Goal: Task Accomplishment & Management: Complete application form

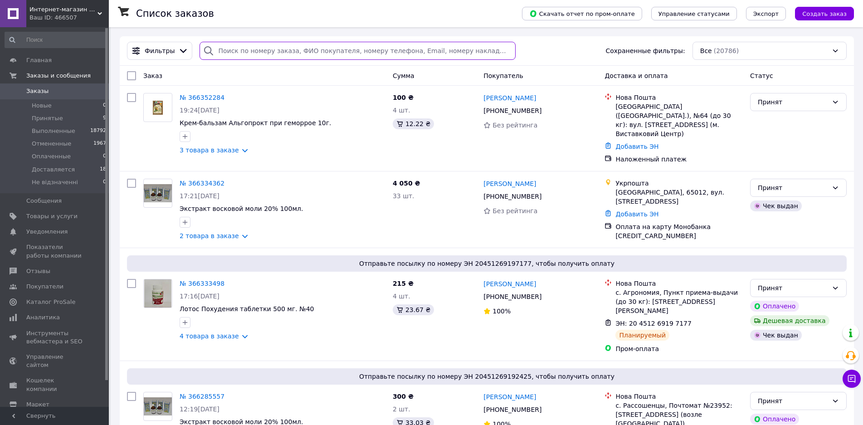
drag, startPoint x: 253, startPoint y: 50, endPoint x: 267, endPoint y: 52, distance: 14.2
click at [253, 51] on input "search" at bounding box center [358, 51] width 316 height 18
paste input "380983452243"
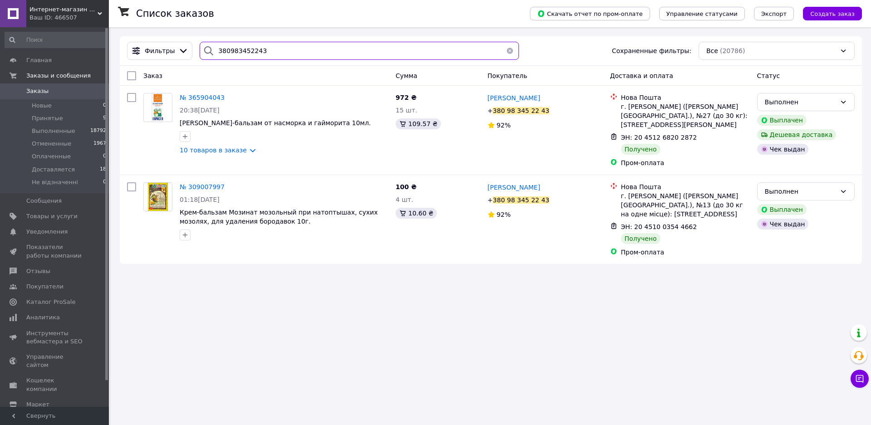
type input "380983452243"
click at [508, 51] on button "button" at bounding box center [510, 51] width 18 height 18
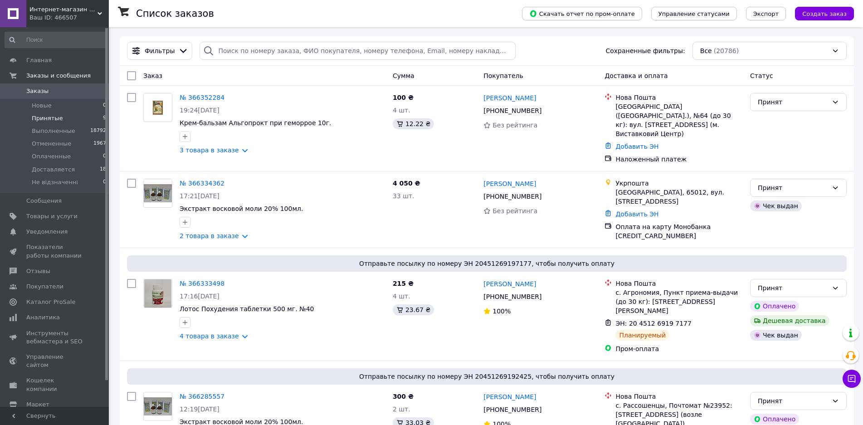
click at [39, 114] on span "Принятые" at bounding box center [47, 118] width 31 height 8
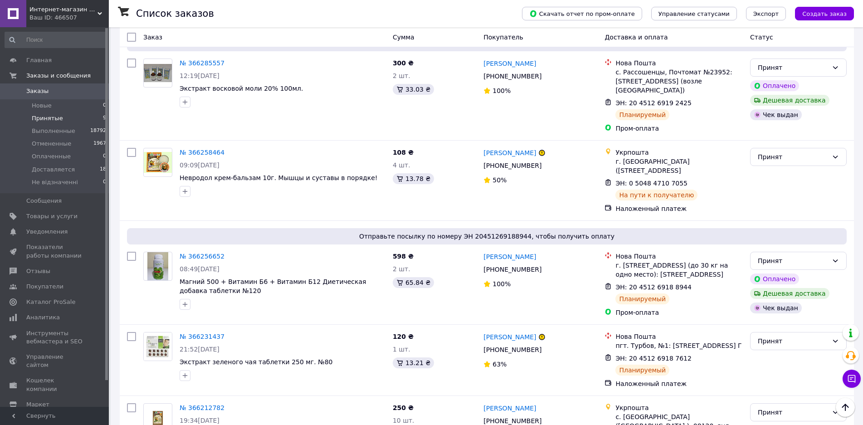
scroll to position [479, 0]
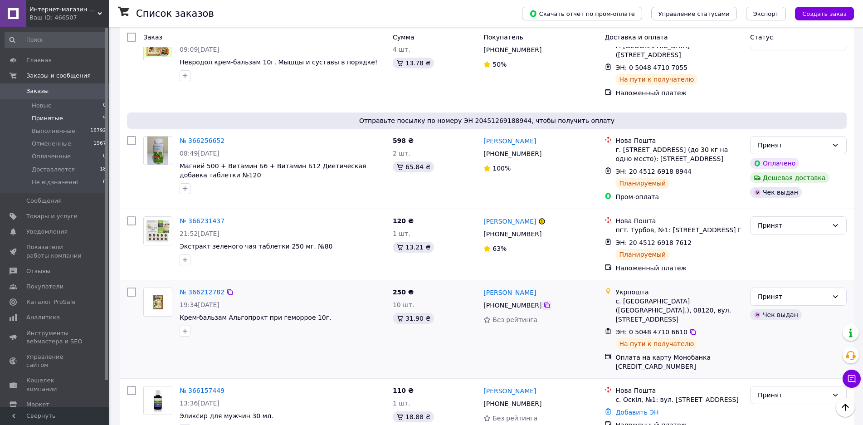
click at [543, 302] on icon at bounding box center [546, 305] width 7 height 7
click at [690, 328] on icon at bounding box center [693, 331] width 7 height 7
click at [775, 292] on div "Принят" at bounding box center [793, 297] width 70 height 10
click at [778, 299] on li "Выполнен" at bounding box center [799, 299] width 96 height 16
click at [694, 239] on icon at bounding box center [697, 242] width 7 height 7
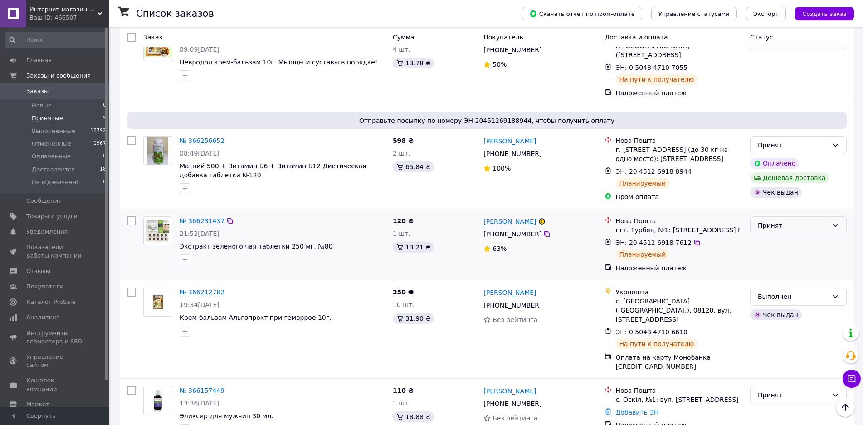
click at [771, 220] on div "Принят" at bounding box center [793, 225] width 70 height 10
click at [778, 274] on li "Доставляется" at bounding box center [799, 277] width 96 height 16
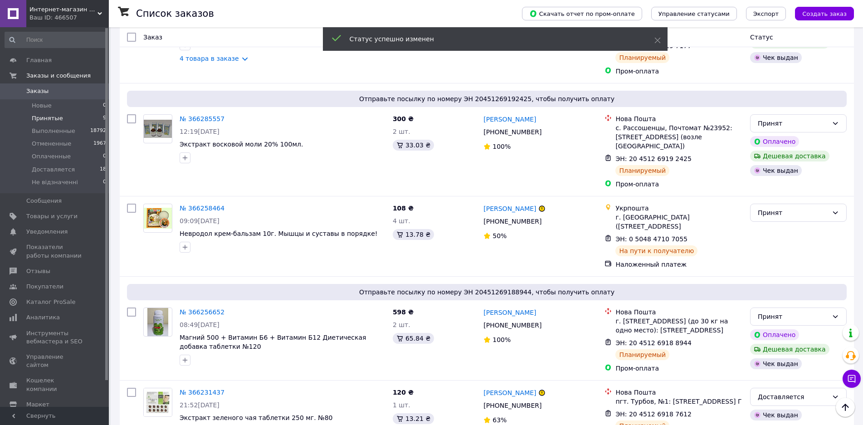
scroll to position [298, 0]
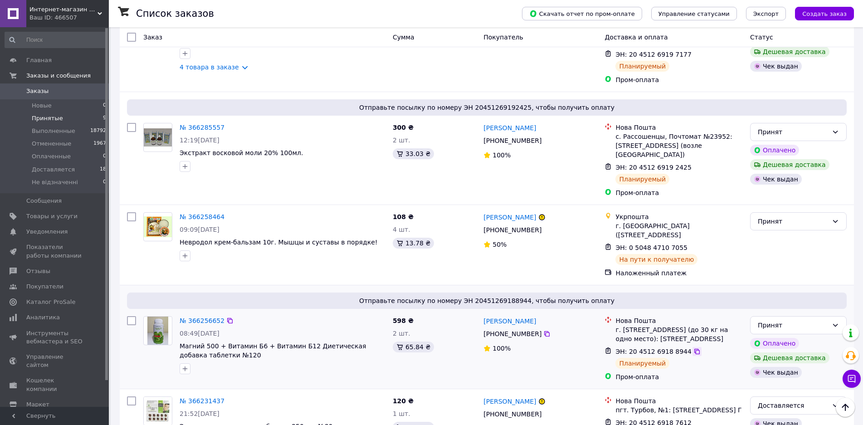
click at [694, 348] on icon at bounding box center [697, 351] width 7 height 7
click at [787, 320] on div "Принят" at bounding box center [793, 325] width 70 height 10
drag, startPoint x: 781, startPoint y: 367, endPoint x: 774, endPoint y: 363, distance: 7.9
click at [781, 367] on li "Доставляется" at bounding box center [799, 367] width 96 height 16
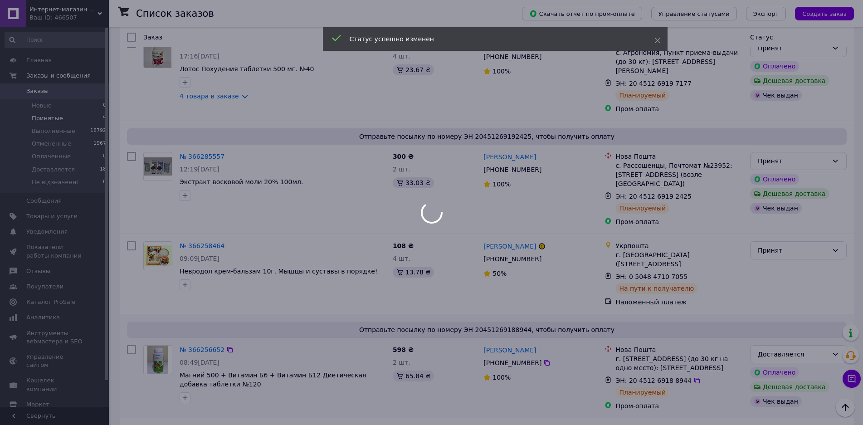
scroll to position [253, 0]
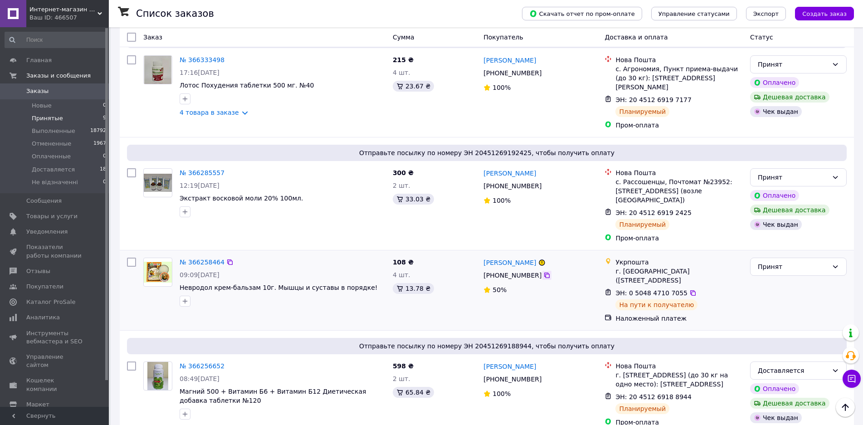
click at [543, 272] on icon at bounding box center [546, 275] width 7 height 7
click at [690, 290] on icon at bounding box center [692, 292] width 5 height 5
click at [784, 262] on div "Принят" at bounding box center [793, 267] width 70 height 10
click at [785, 306] on li "Доставляется" at bounding box center [799, 309] width 96 height 16
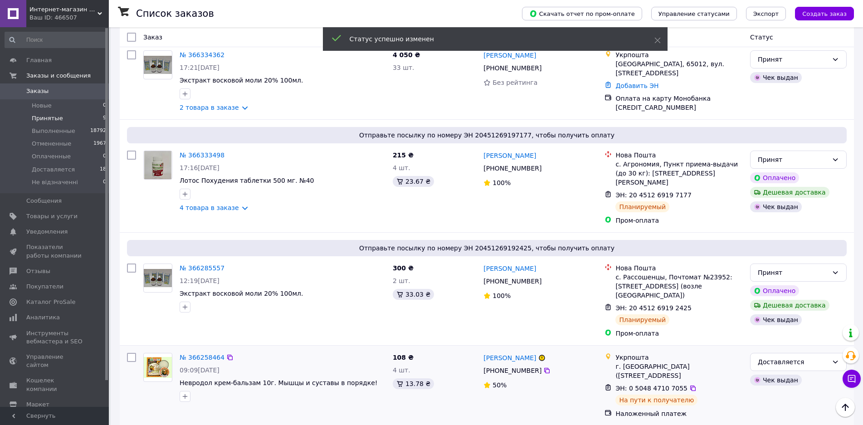
scroll to position [162, 0]
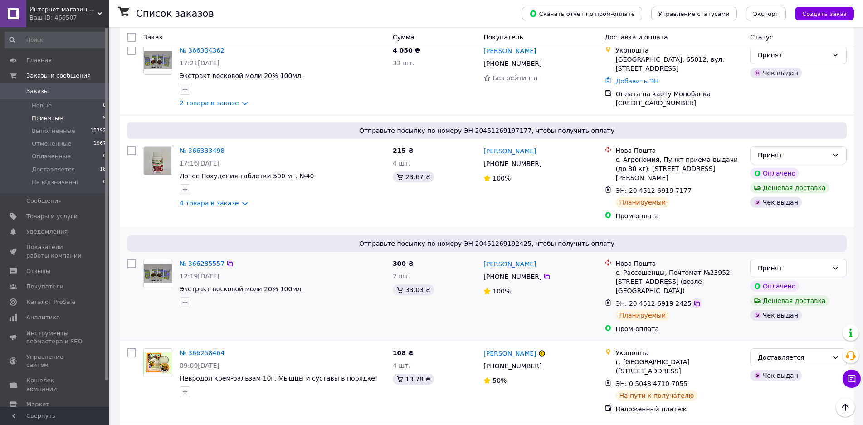
click at [694, 300] on icon at bounding box center [697, 303] width 7 height 7
click at [803, 263] on div "Принят" at bounding box center [793, 268] width 70 height 10
click at [793, 316] on li "Доставляется" at bounding box center [799, 319] width 96 height 16
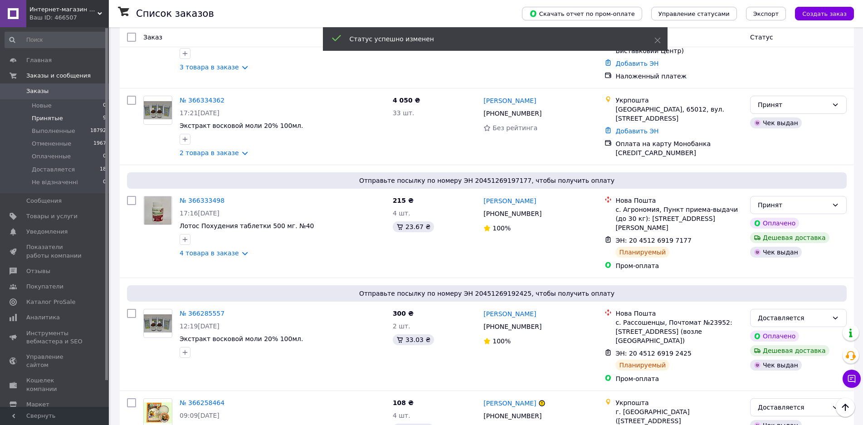
scroll to position [67, 0]
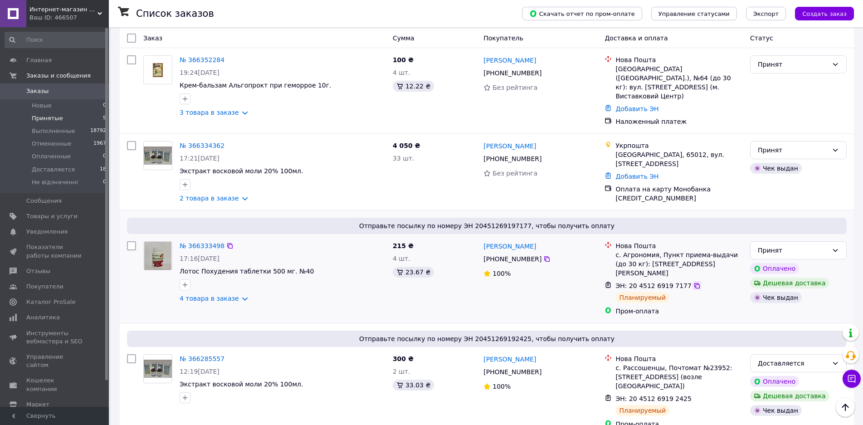
click at [694, 282] on icon at bounding box center [697, 285] width 7 height 7
click at [777, 245] on div "Принят" at bounding box center [793, 250] width 70 height 10
click at [783, 309] on li "Доставляется" at bounding box center [799, 311] width 96 height 16
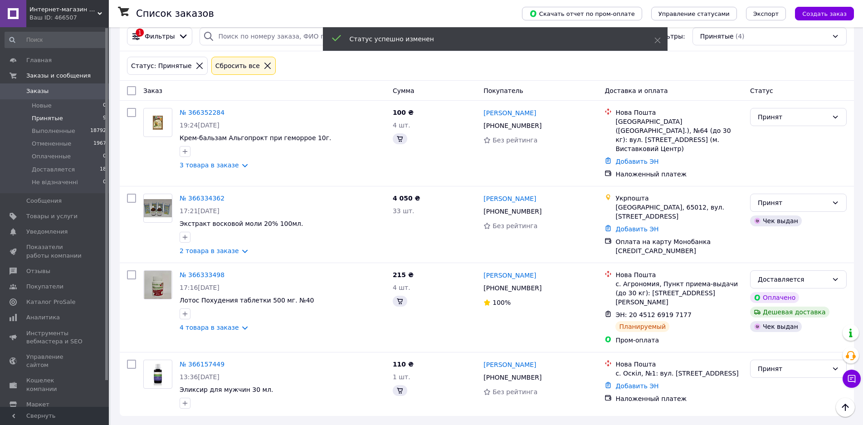
scroll to position [0, 0]
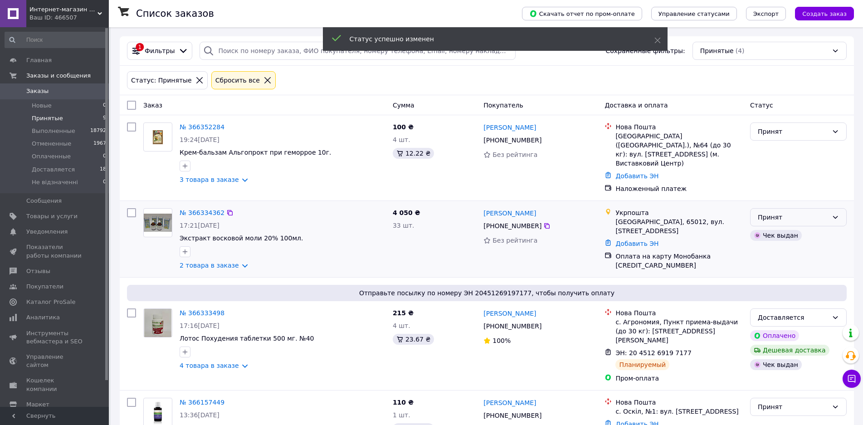
click at [769, 212] on div "Принят" at bounding box center [793, 217] width 70 height 10
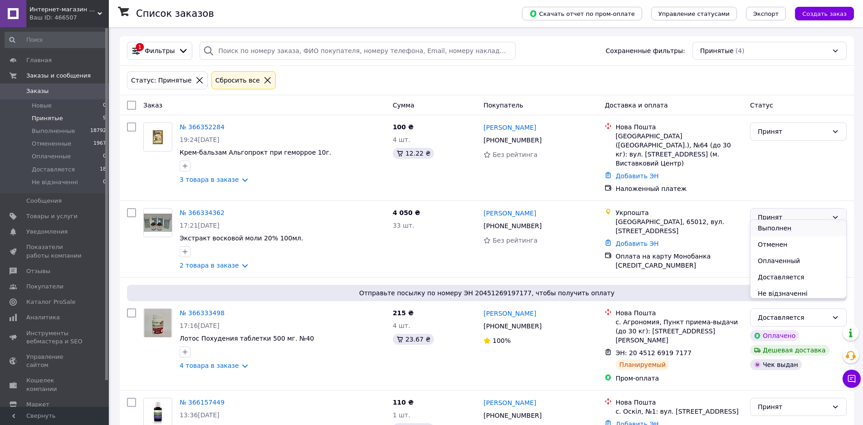
click at [776, 228] on li "Выполнен" at bounding box center [799, 228] width 96 height 16
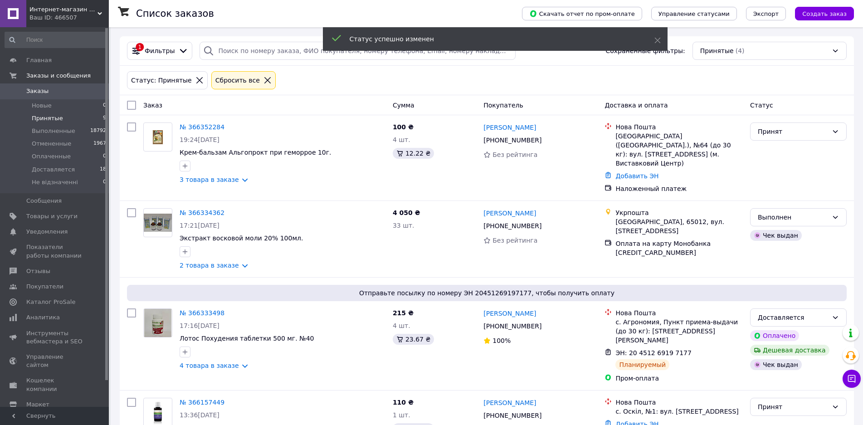
click at [222, 78] on div "Сбросить все" at bounding box center [238, 80] width 48 height 10
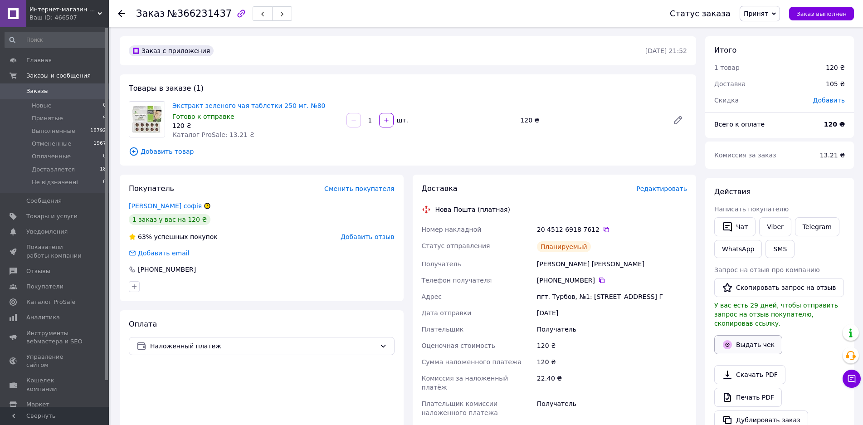
click at [729, 340] on icon "button" at bounding box center [727, 344] width 9 height 9
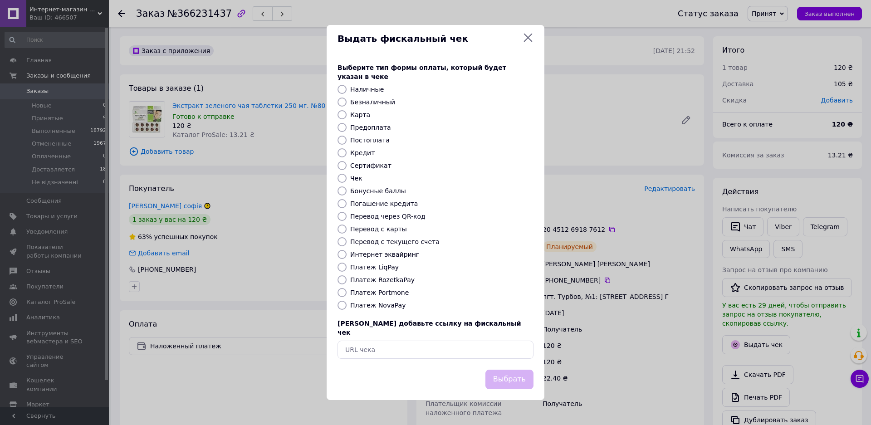
click at [346, 306] on input "Платеж NovaPay" at bounding box center [342, 305] width 9 height 9
radio input "true"
click at [526, 370] on button "Выбрать" at bounding box center [509, 380] width 48 height 20
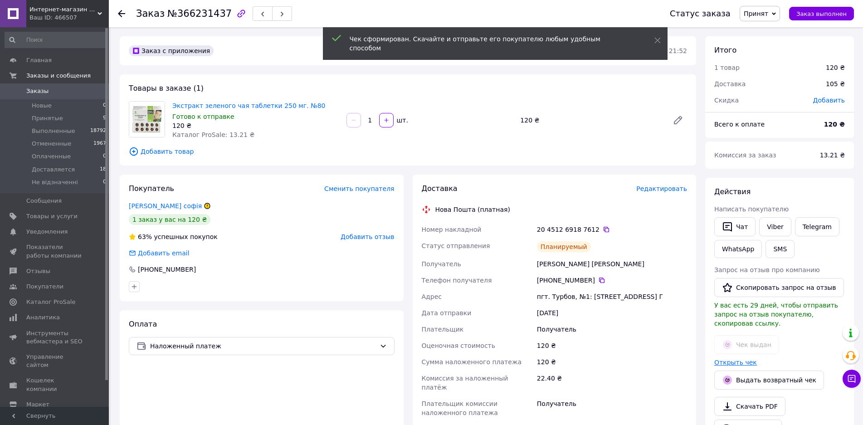
click at [726, 359] on link "Открыть чек" at bounding box center [735, 362] width 43 height 7
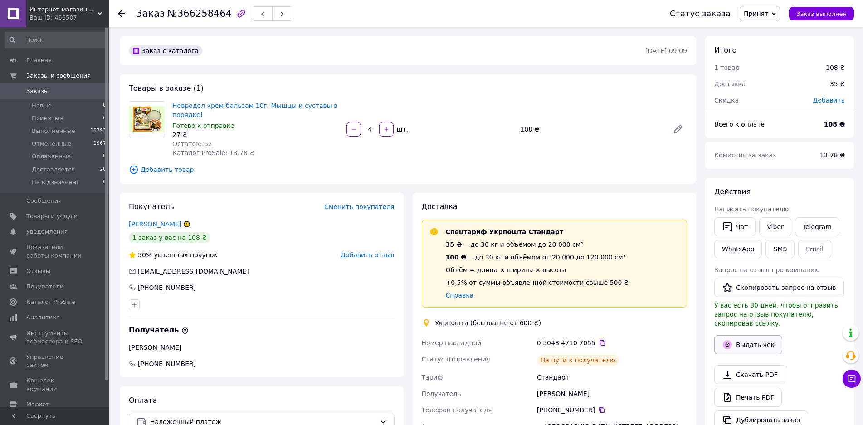
click at [742, 337] on button "Выдать чек" at bounding box center [748, 344] width 68 height 19
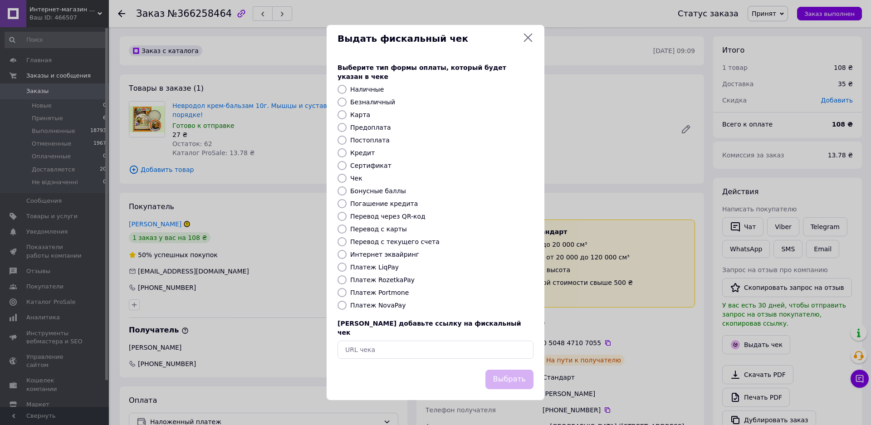
click at [342, 99] on input "Безналичный" at bounding box center [342, 102] width 9 height 9
radio input "true"
click at [510, 370] on button "Выбрать" at bounding box center [509, 380] width 48 height 20
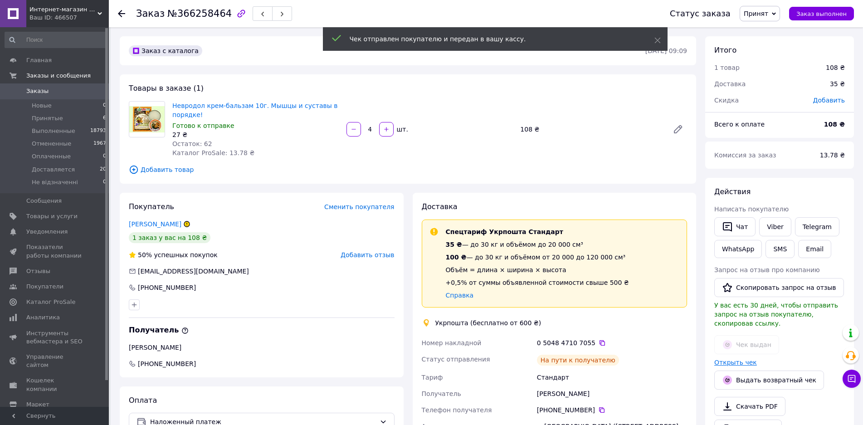
click at [728, 359] on link "Открыть чек" at bounding box center [735, 362] width 43 height 7
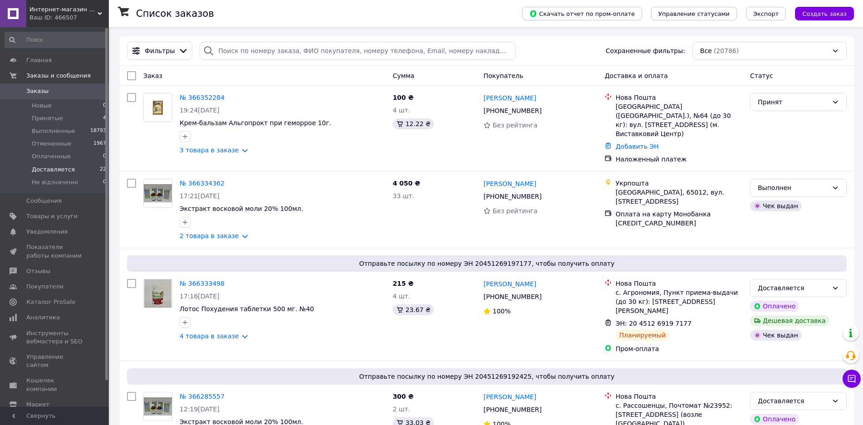
click at [61, 166] on span "Доставляется" at bounding box center [53, 170] width 43 height 8
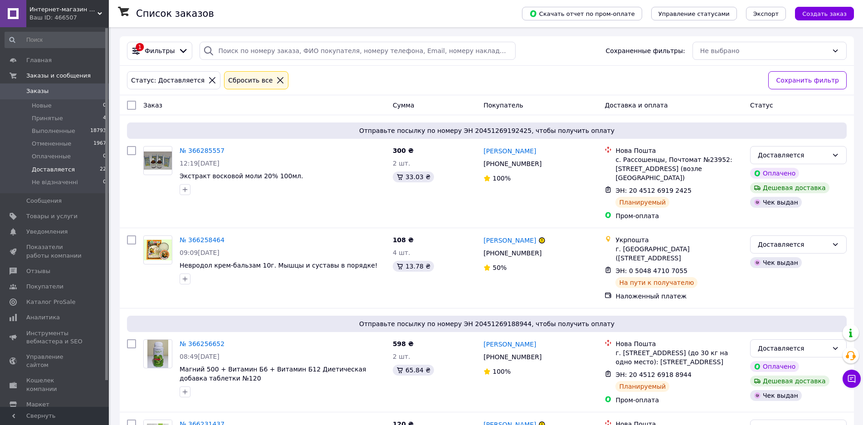
click at [233, 81] on div "Сбросить все" at bounding box center [250, 80] width 48 height 10
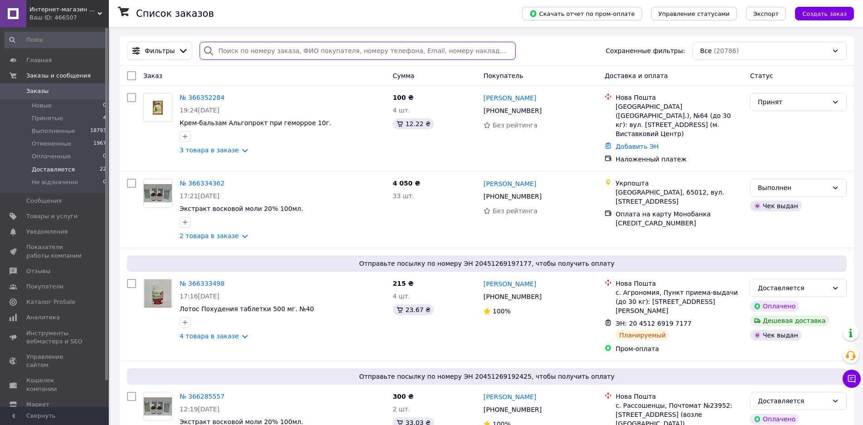
click at [238, 44] on input "search" at bounding box center [358, 51] width 316 height 18
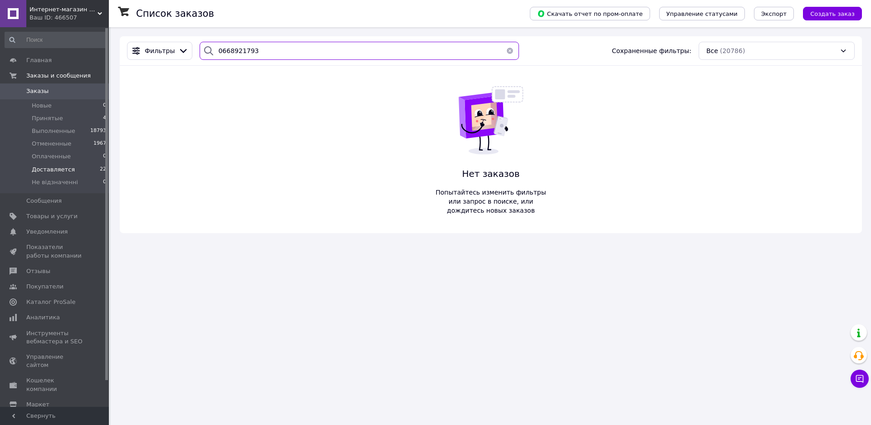
type input "0668921793"
click at [505, 51] on button "button" at bounding box center [510, 51] width 18 height 18
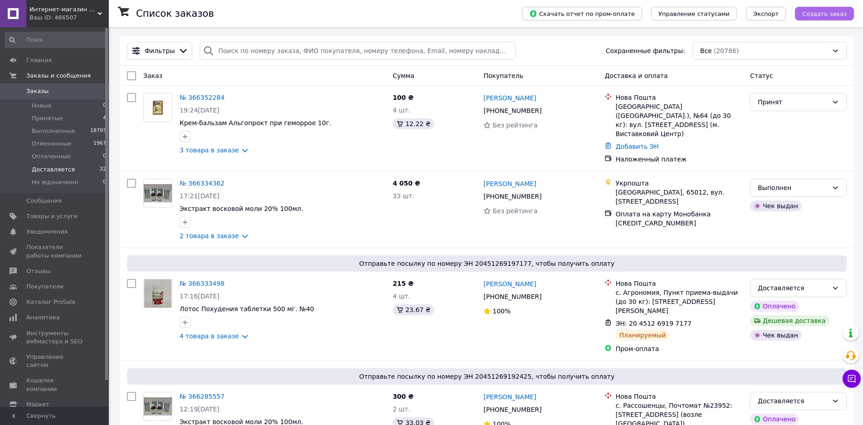
click at [832, 15] on span "Создать заказ" at bounding box center [824, 13] width 44 height 7
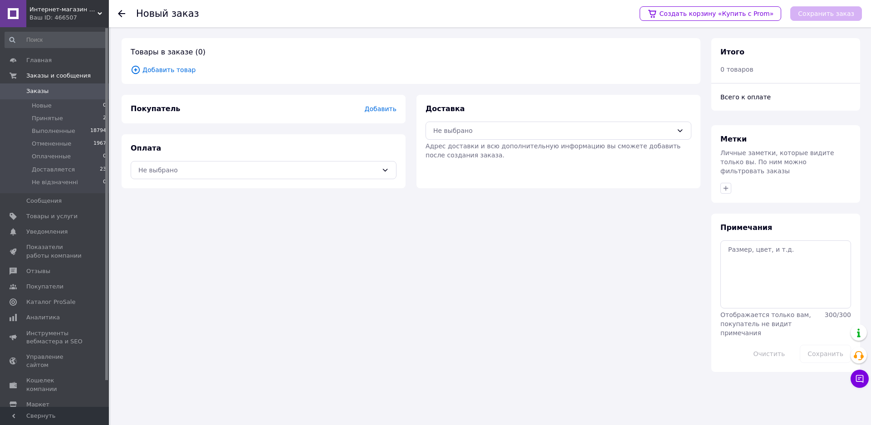
click at [167, 70] on span "Добавить товар" at bounding box center [411, 70] width 561 height 10
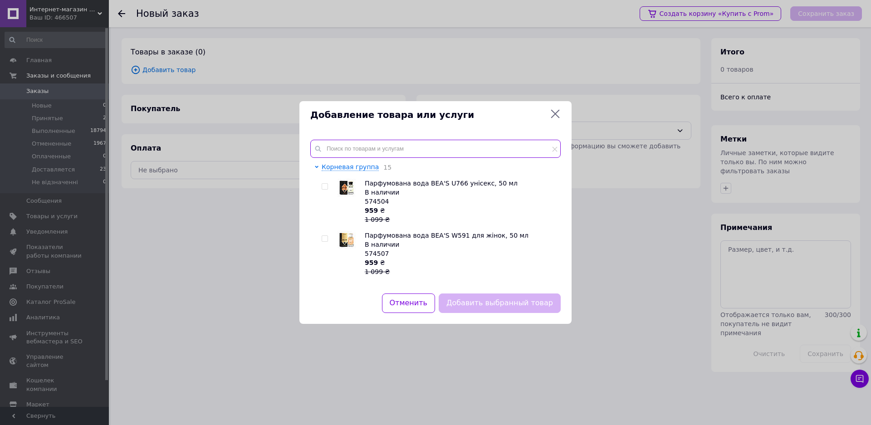
drag, startPoint x: 347, startPoint y: 147, endPoint x: 349, endPoint y: 135, distance: 12.5
click at [351, 142] on input "text" at bounding box center [435, 149] width 250 height 18
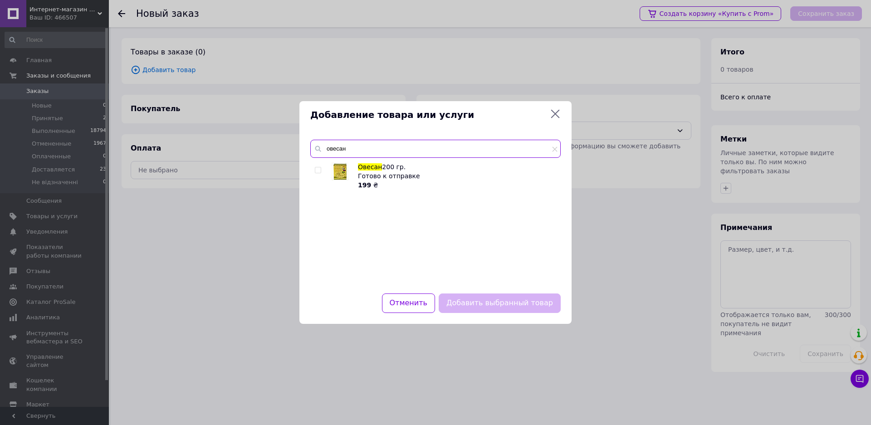
type input "овесан"
click at [318, 170] on input "checkbox" at bounding box center [318, 170] width 6 height 6
checkbox input "true"
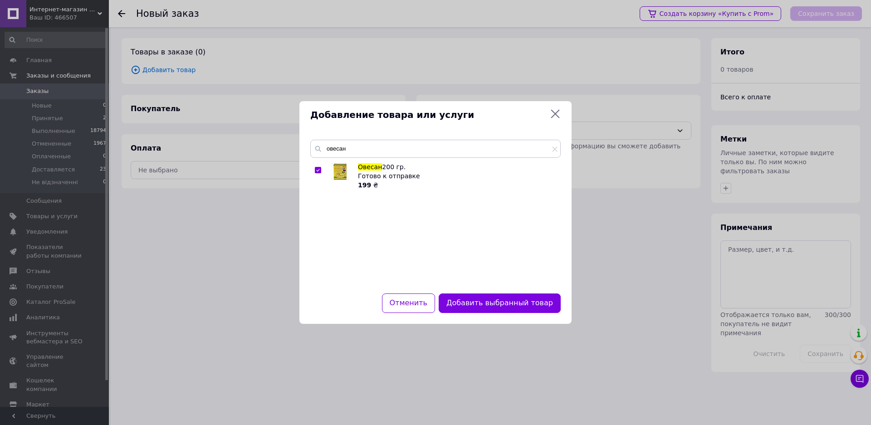
drag, startPoint x: 503, startPoint y: 307, endPoint x: 500, endPoint y: 303, distance: 5.2
click at [502, 306] on button "Добавить выбранный товар" at bounding box center [500, 304] width 122 height 20
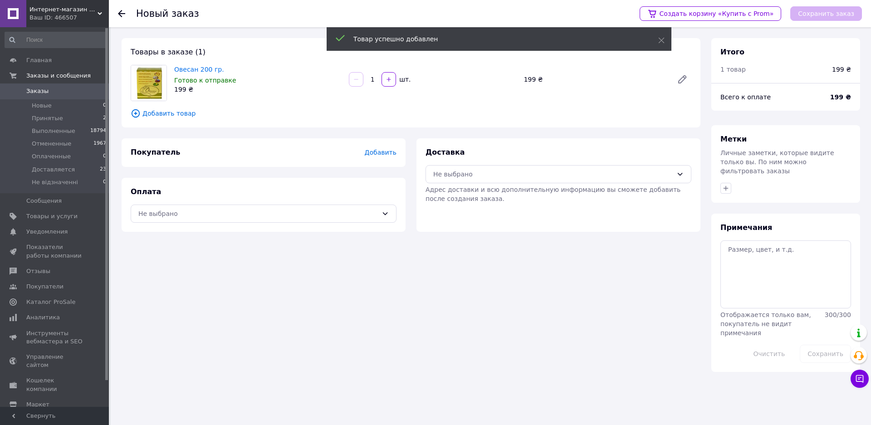
click at [396, 152] on span "Добавить" at bounding box center [381, 152] width 32 height 7
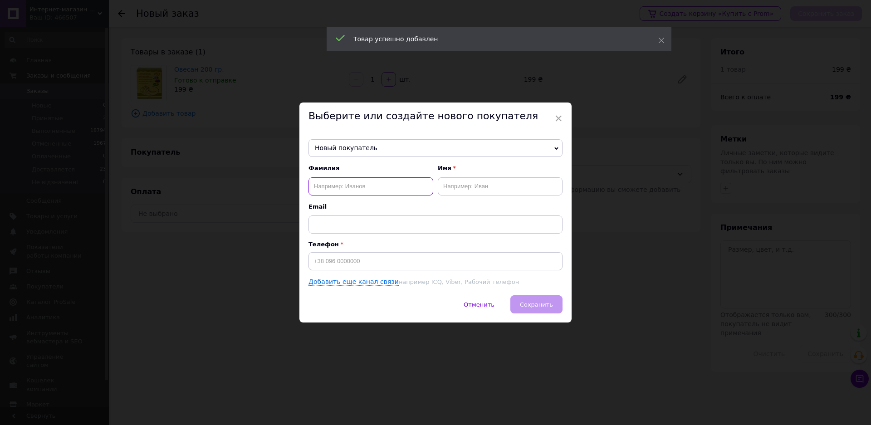
click at [347, 185] on input "text" at bounding box center [370, 186] width 125 height 18
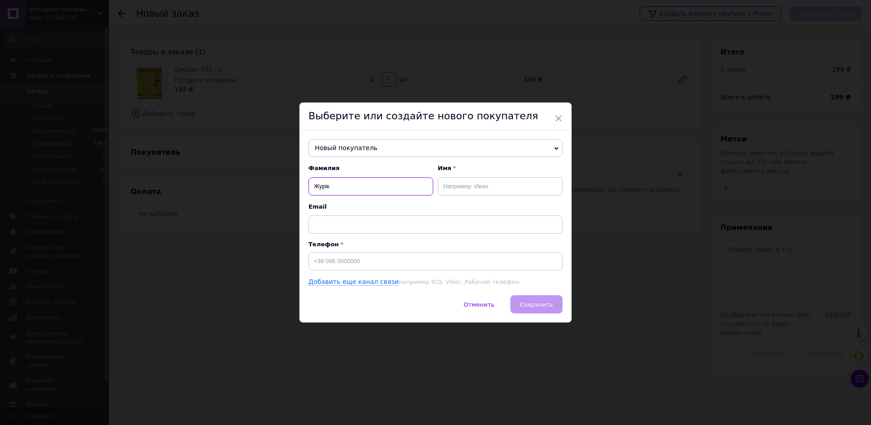
type input "Журік"
click at [460, 187] on input "text" at bounding box center [500, 186] width 125 height 18
type input "Валентина"
click at [392, 269] on input at bounding box center [435, 261] width 254 height 18
type input "+380683102132"
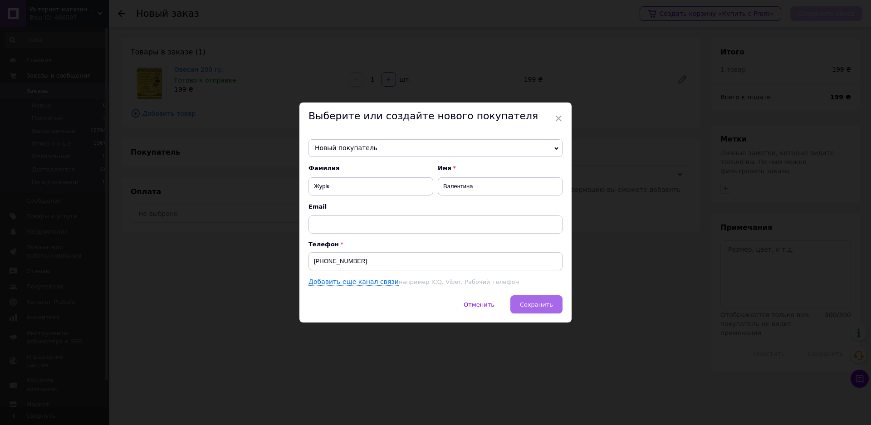
click at [539, 310] on button "Сохранить" at bounding box center [536, 304] width 52 height 18
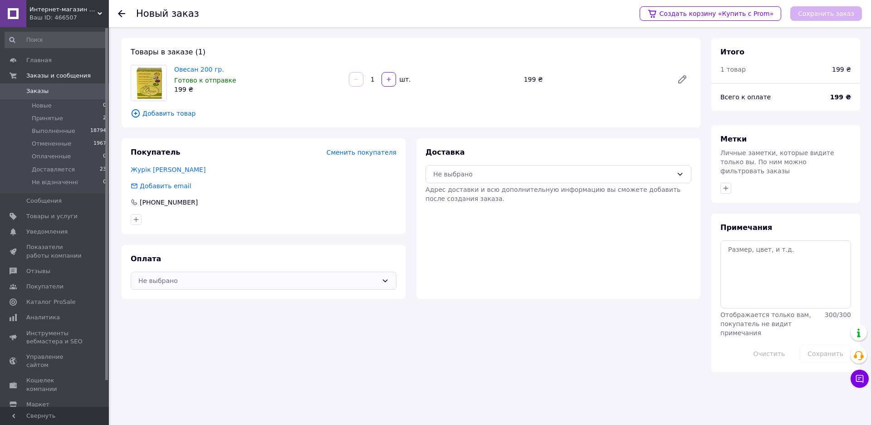
click at [196, 282] on div "Не выбрано" at bounding box center [258, 281] width 240 height 10
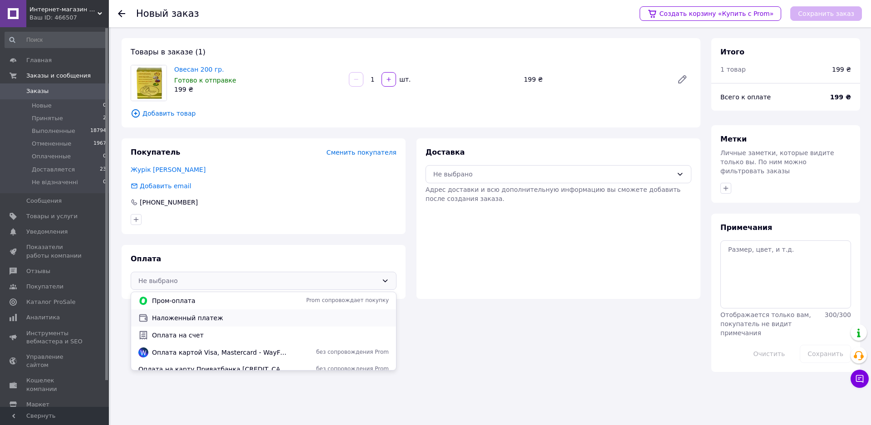
click at [195, 320] on span "Наложенный платеж" at bounding box center [270, 317] width 237 height 9
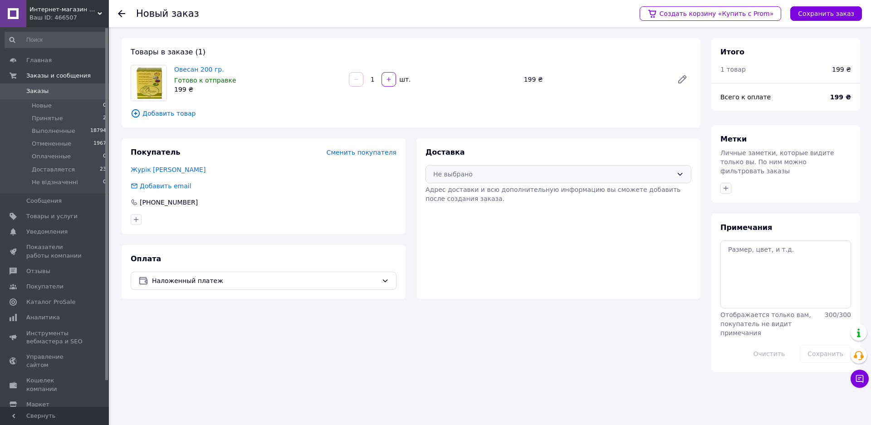
click at [482, 174] on div "Не выбрано" at bounding box center [553, 174] width 240 height 10
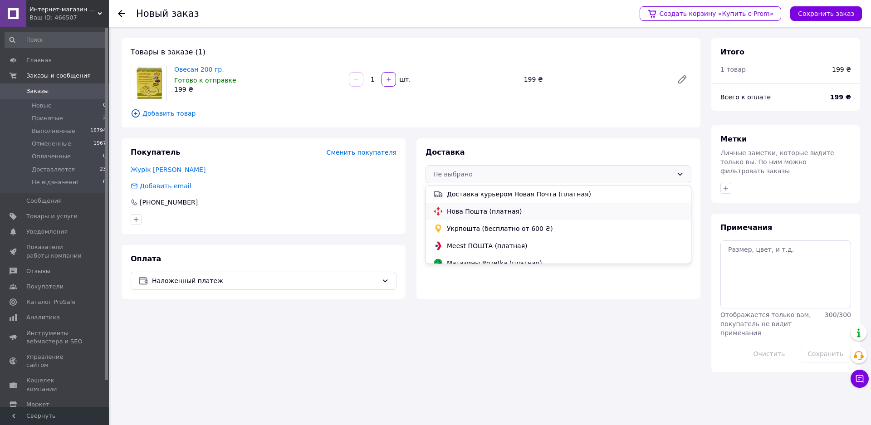
click at [477, 208] on span "Нова Пошта (платная)" at bounding box center [565, 211] width 237 height 9
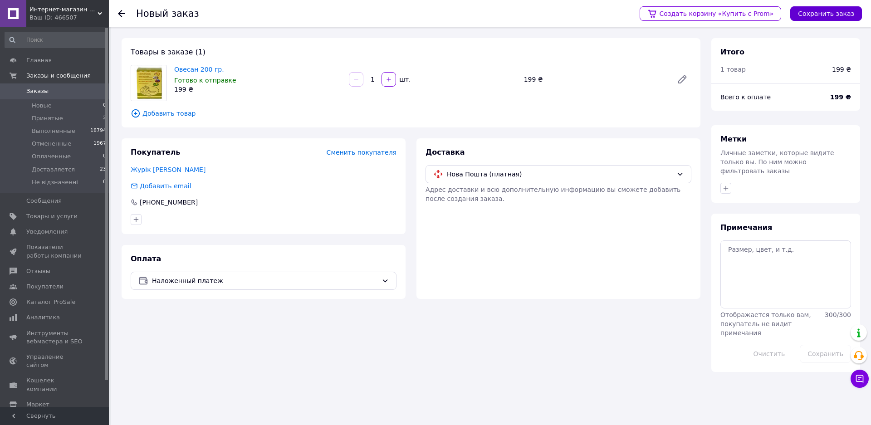
click at [835, 13] on button "Сохранить заказ" at bounding box center [826, 13] width 72 height 15
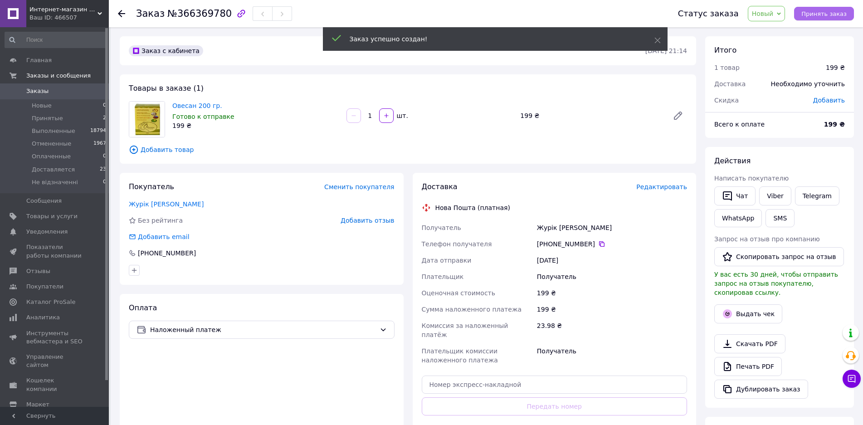
click at [837, 16] on span "Принять заказ" at bounding box center [824, 13] width 45 height 7
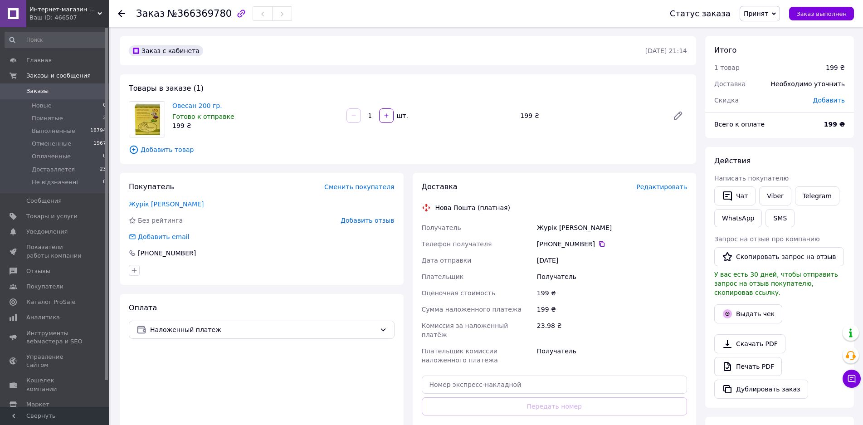
click at [668, 189] on span "Редактировать" at bounding box center [661, 186] width 51 height 7
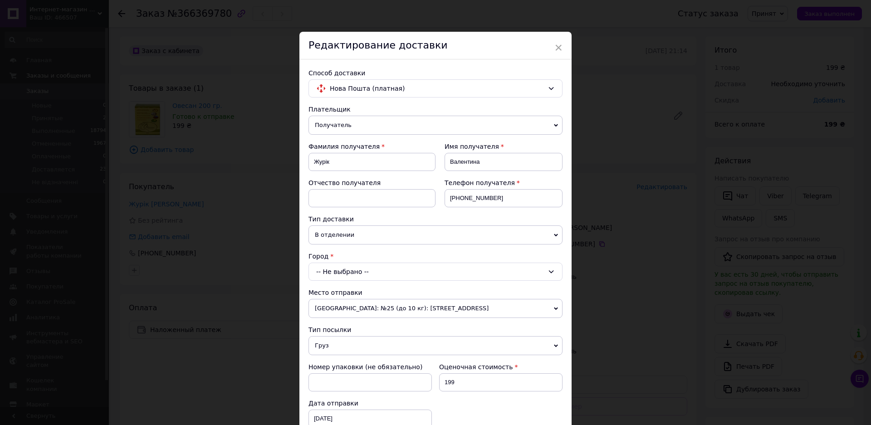
click at [344, 273] on div "-- Не выбрано --" at bounding box center [435, 272] width 254 height 18
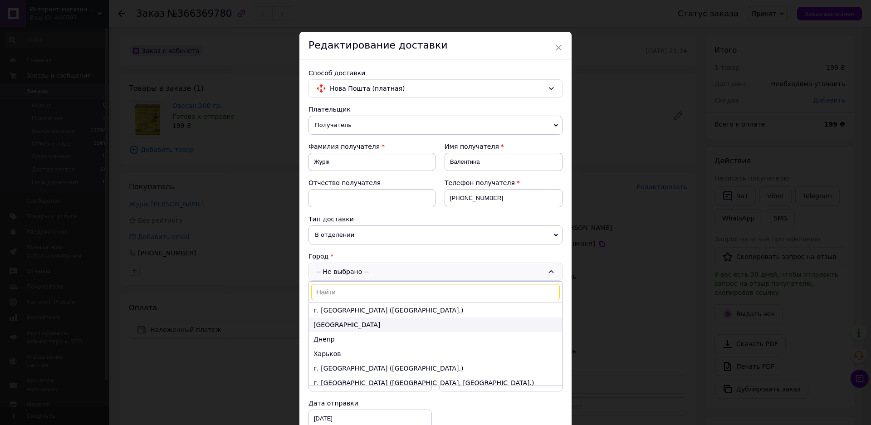
click at [330, 326] on li "Одесса" at bounding box center [435, 325] width 253 height 15
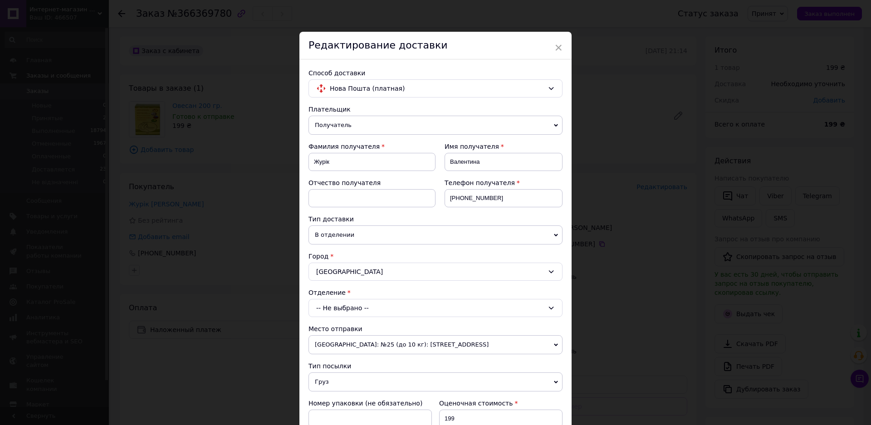
click at [341, 309] on div "-- Не выбрано --" at bounding box center [435, 308] width 254 height 18
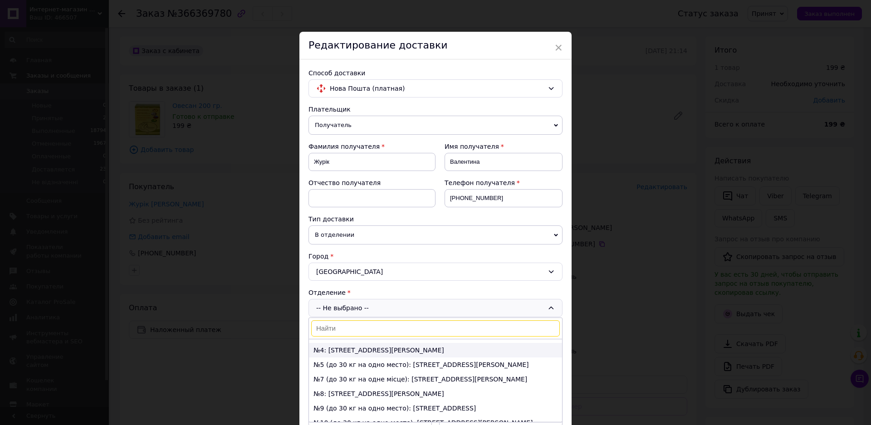
scroll to position [45, 0]
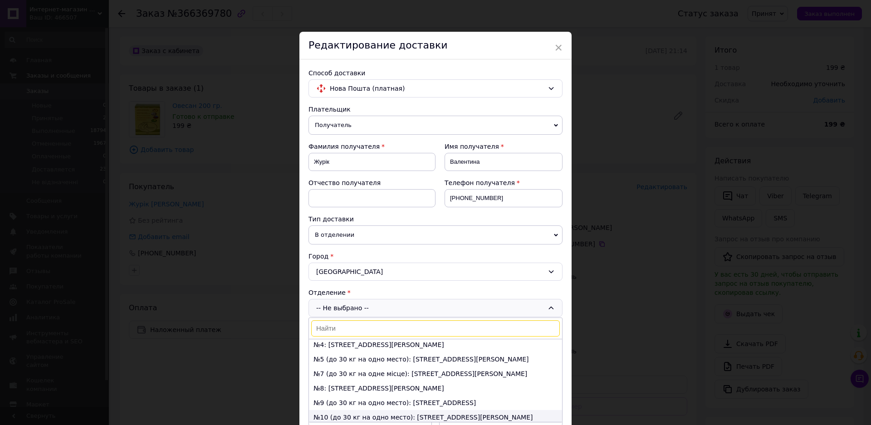
click at [353, 417] on li "№10 (до 30 кг на одно место): ул. Владислава Бувалкина, 28" at bounding box center [435, 417] width 253 height 15
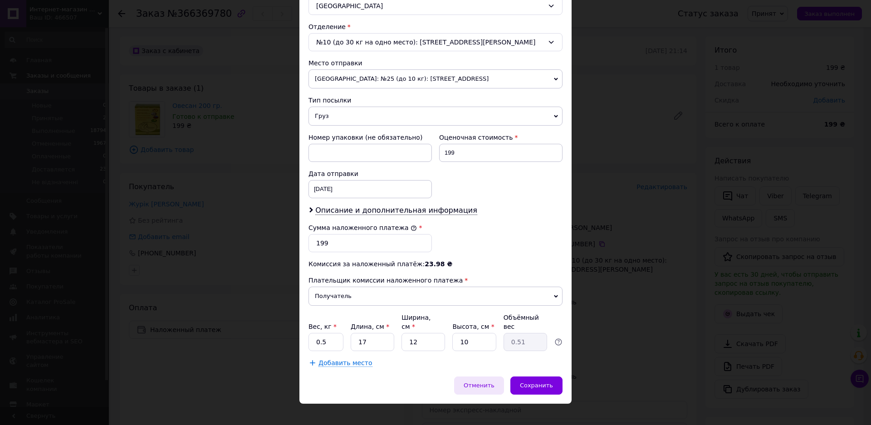
scroll to position [267, 0]
click at [541, 375] on div "Сохранить" at bounding box center [536, 384] width 52 height 18
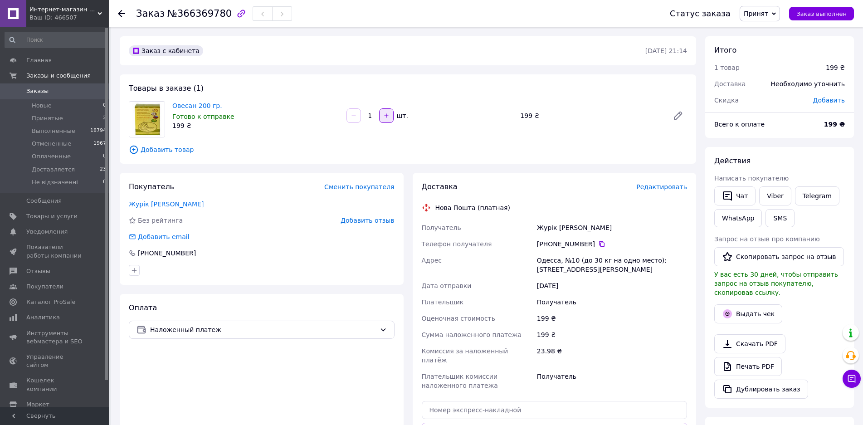
click at [383, 118] on icon "button" at bounding box center [386, 116] width 6 height 6
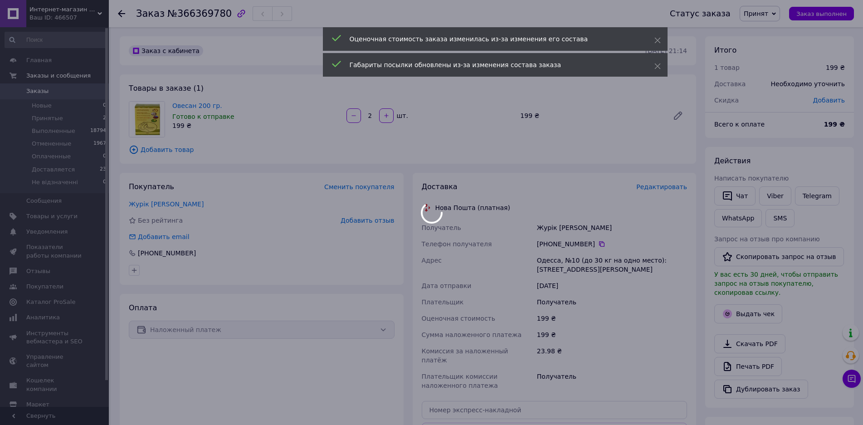
click at [356, 119] on button "button" at bounding box center [354, 115] width 15 height 15
type input "1"
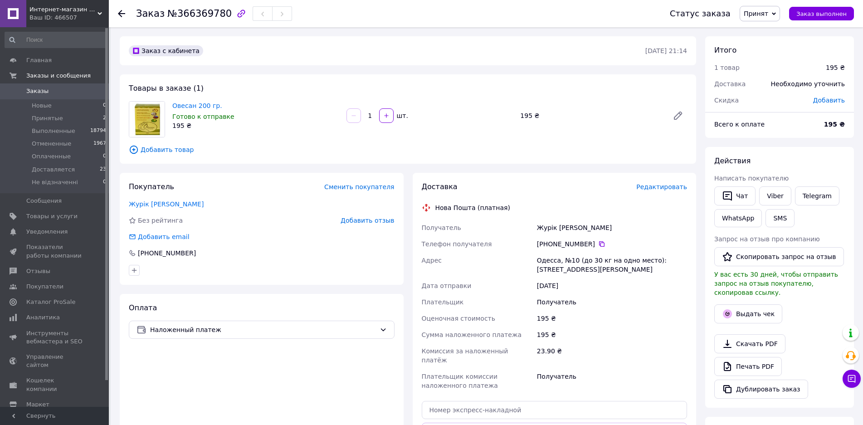
click at [672, 190] on span "Редактировать" at bounding box center [661, 186] width 51 height 7
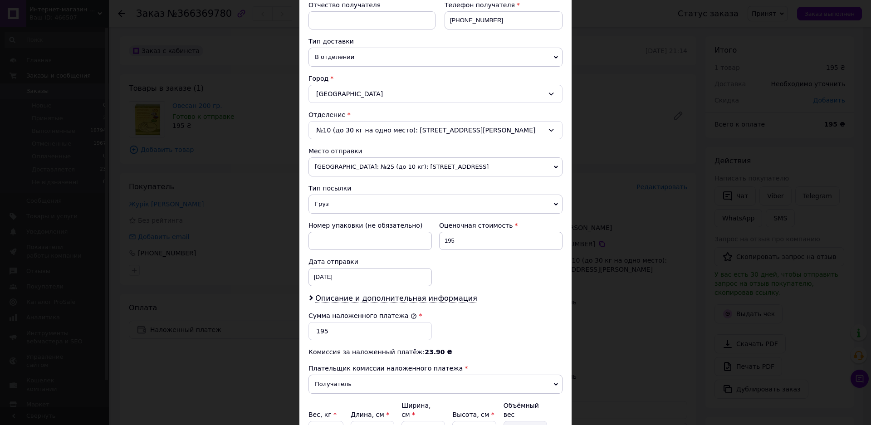
scroll to position [181, 0]
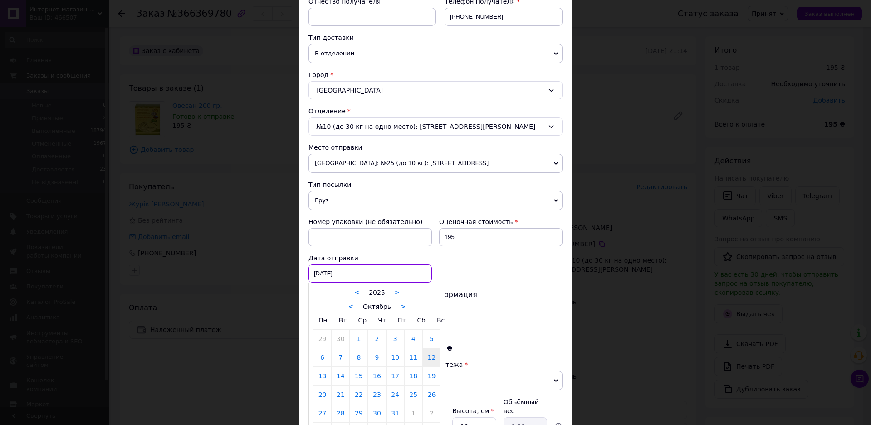
click at [356, 274] on div "12.10.2025 < 2025 > < Октябрь > Пн Вт Ср Чт Пт Сб Вс 29 30 1 2 3 4 5 6 7 8 9 10…" at bounding box center [369, 273] width 123 height 18
click at [320, 374] on link "13" at bounding box center [322, 376] width 18 height 18
type input "13.10.2025"
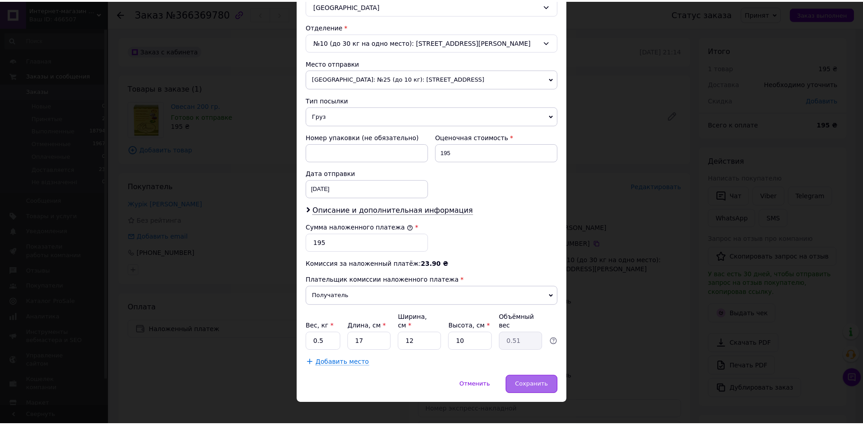
scroll to position [267, 0]
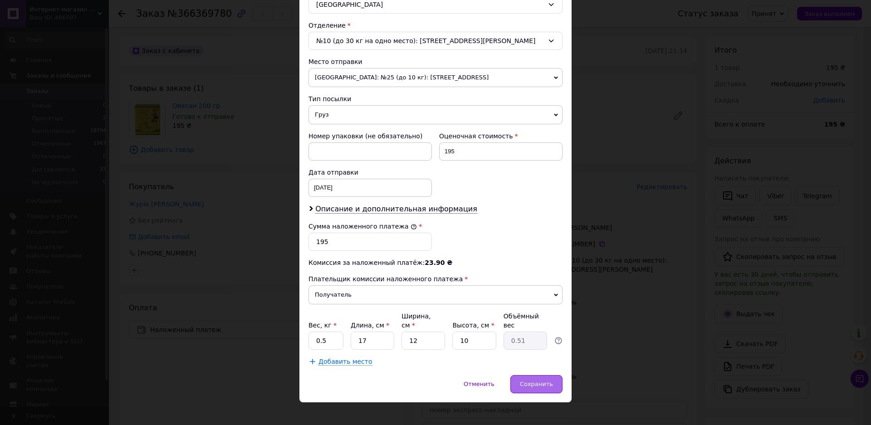
click at [549, 381] on span "Сохранить" at bounding box center [536, 384] width 33 height 7
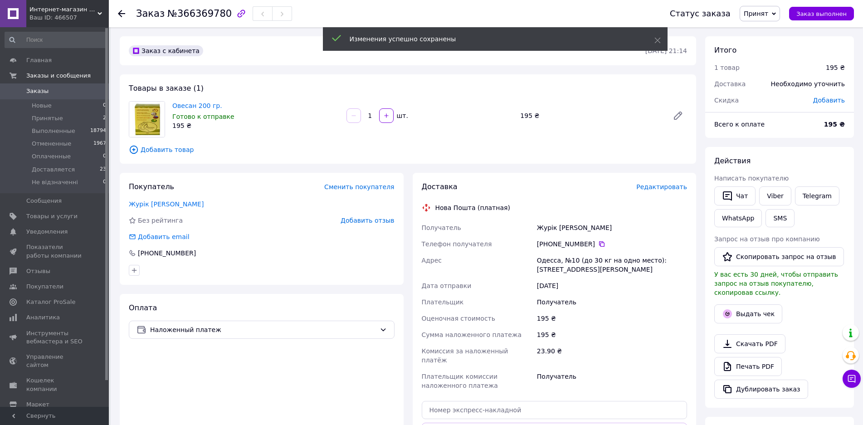
click at [33, 86] on link "Заказы 0" at bounding box center [56, 90] width 112 height 15
